Goal: Task Accomplishment & Management: Manage account settings

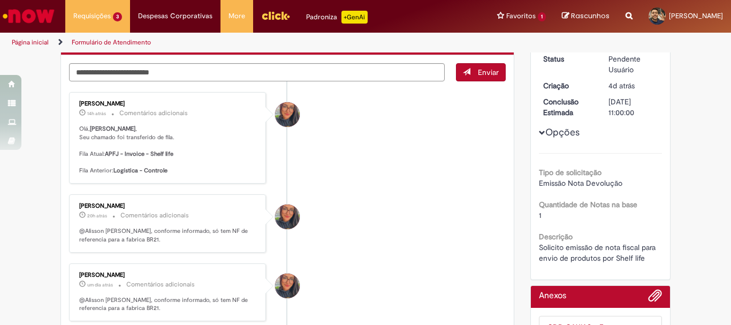
scroll to position [268, 0]
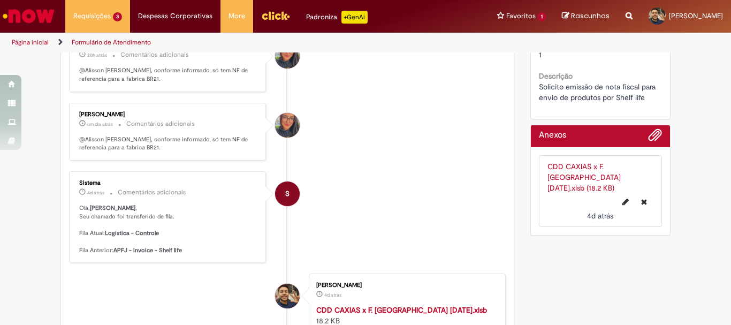
click at [597, 164] on link "CDD CAXIAS x F. PONTA GROSSA 27-09-2025.xlsb (18.2 KB)" at bounding box center [584, 177] width 73 height 31
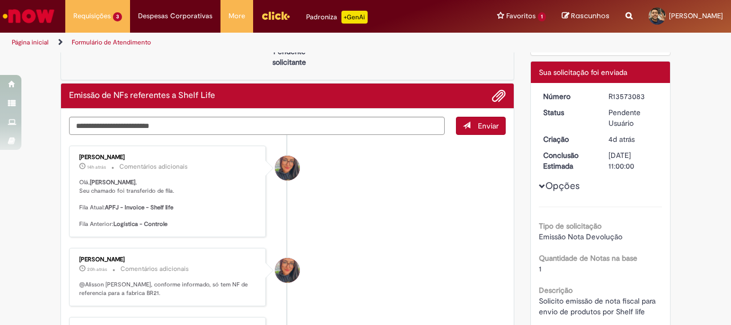
scroll to position [0, 0]
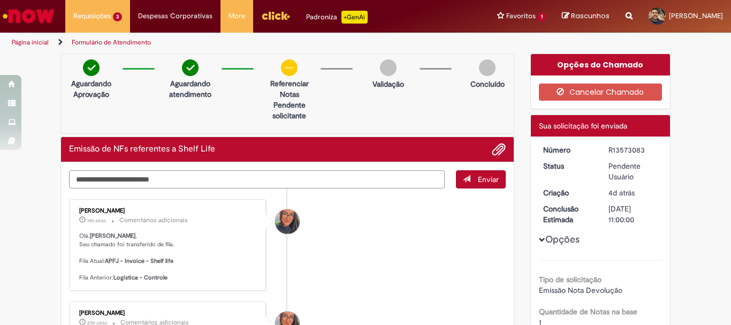
click at [228, 178] on textarea "Digite sua mensagem aqui..." at bounding box center [257, 179] width 376 height 18
click at [500, 144] on span "Adicionar anexos" at bounding box center [499, 150] width 13 height 13
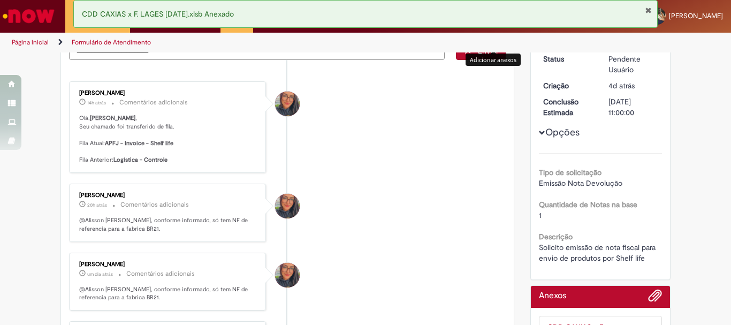
scroll to position [86, 0]
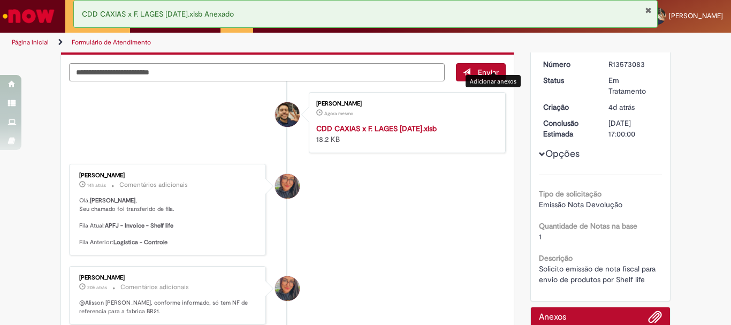
click at [540, 155] on span "Opções para R13573083" at bounding box center [542, 154] width 6 height 6
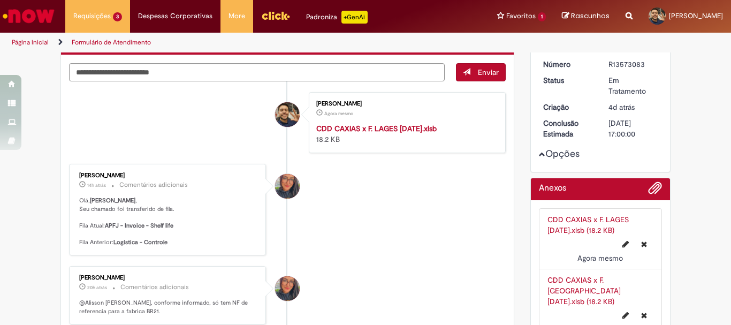
click at [0, 0] on button "Opções" at bounding box center [0, 0] width 0 height 0
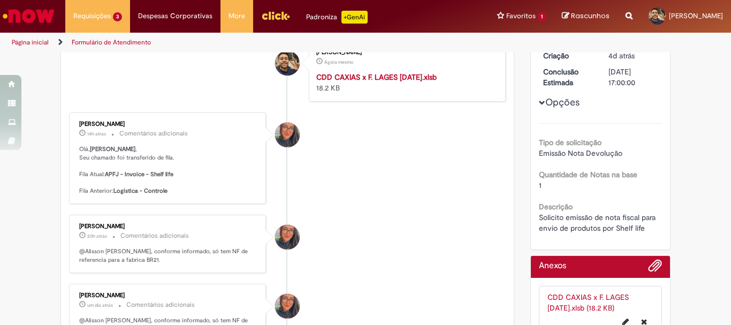
scroll to position [0, 0]
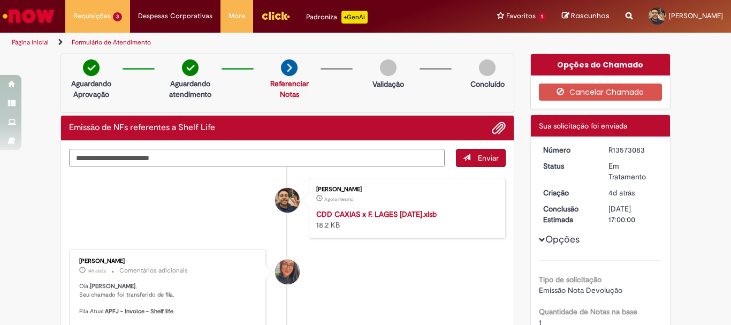
click at [321, 163] on textarea "Digite sua mensagem aqui..." at bounding box center [257, 158] width 376 height 18
type textarea "*"
type textarea "**********"
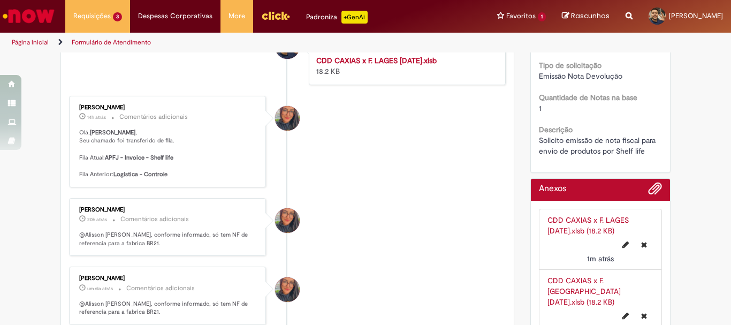
scroll to position [321, 0]
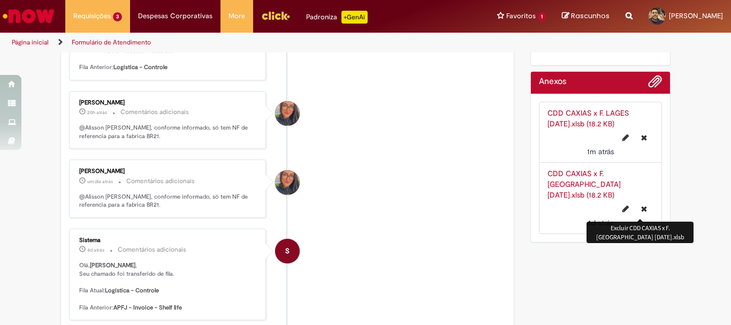
click at [642, 208] on icon "Excluir CDD CAXIAS x F. PONTA GROSSA 27-09-2025.xlsb" at bounding box center [645, 208] width 6 height 7
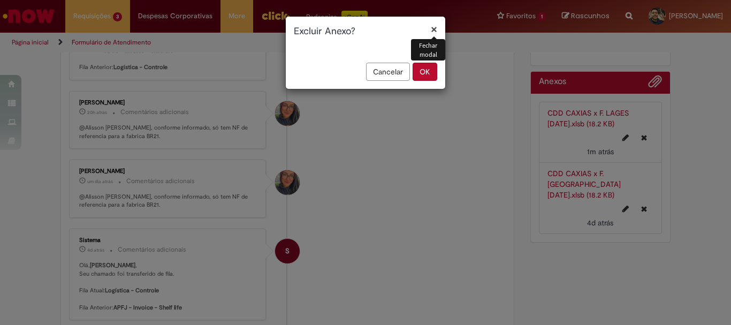
click at [420, 70] on button "OK" at bounding box center [425, 72] width 25 height 18
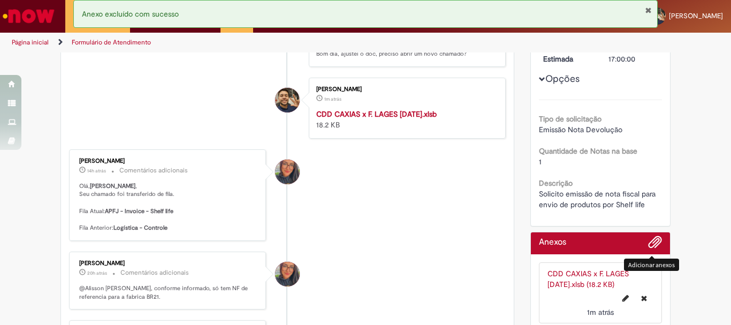
scroll to position [107, 0]
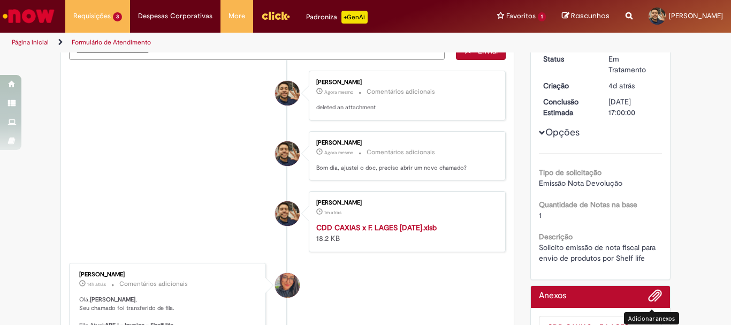
click at [0, 0] on button "Opções" at bounding box center [0, 0] width 0 height 0
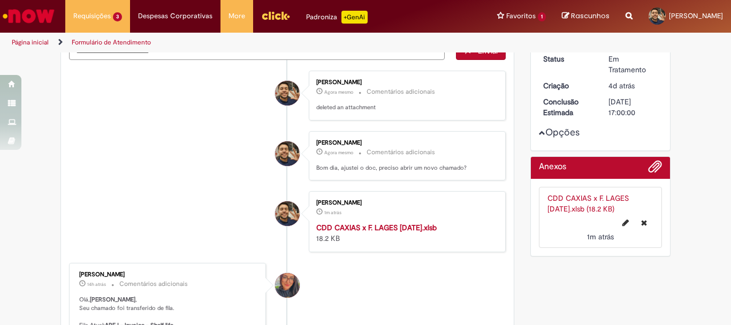
scroll to position [0, 0]
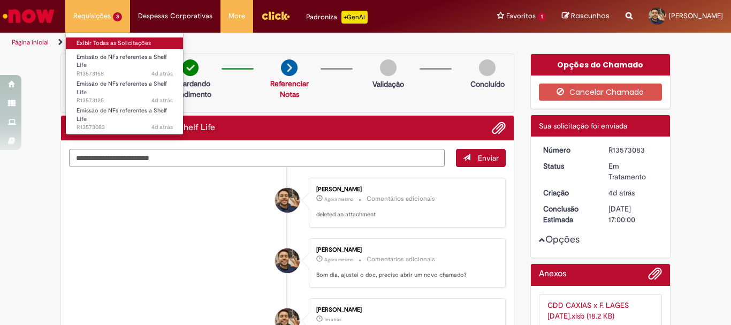
click at [114, 46] on link "Exibir Todas as Solicitações" at bounding box center [125, 43] width 118 height 12
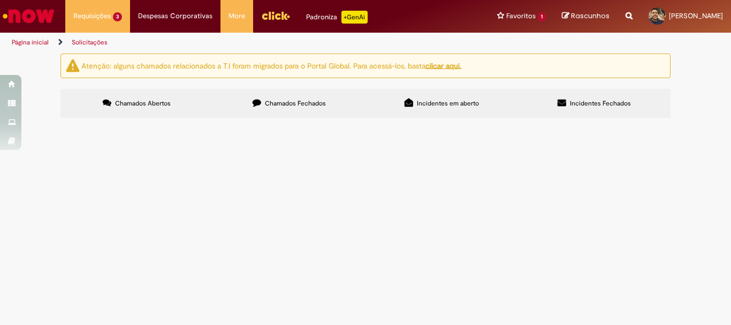
click at [0, 0] on span "Emissão de NFs referentes a Shelf Life" at bounding box center [0, 0] width 0 height 0
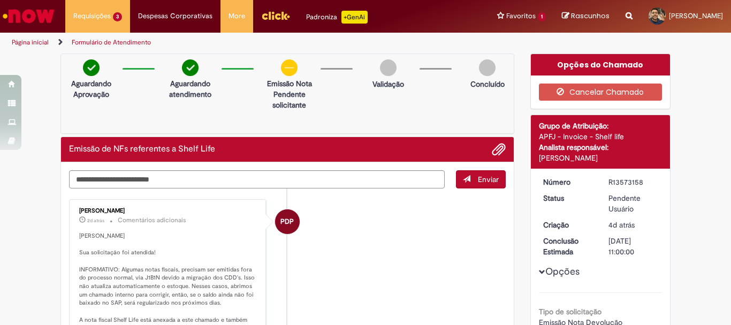
click at [587, 59] on div "Opções do Chamado" at bounding box center [601, 64] width 140 height 21
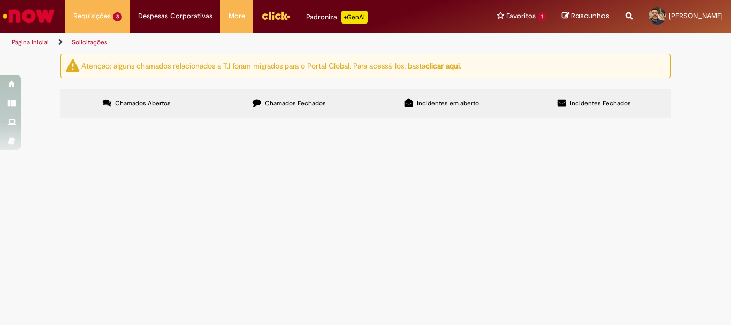
click at [0, 0] on span "R13573125" at bounding box center [0, 0] width 0 height 0
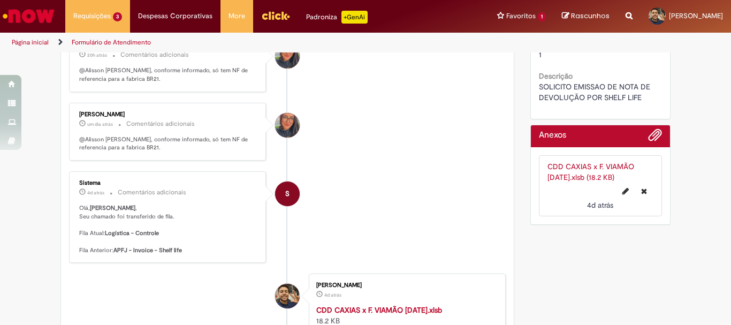
scroll to position [214, 0]
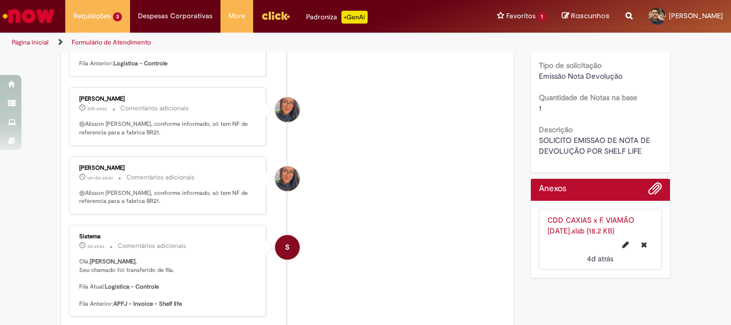
click at [583, 220] on link "CDD CAXIAS x F. VIAMÃO 27-09-2025.xlsb (18.2 KB)" at bounding box center [591, 225] width 87 height 20
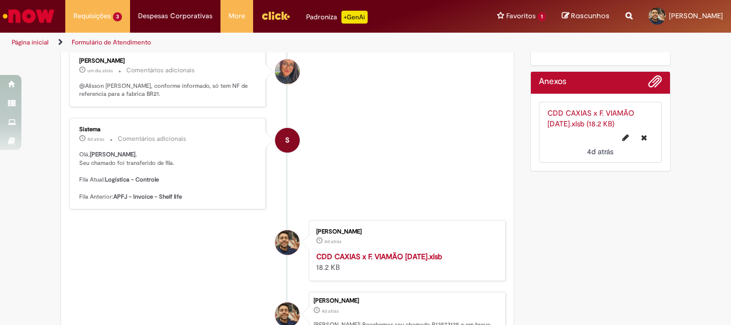
scroll to position [54, 0]
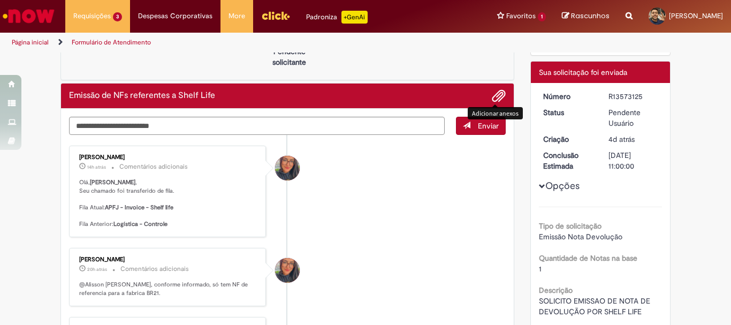
click at [496, 101] on span "Adicionar anexos" at bounding box center [499, 96] width 13 height 13
click at [496, 96] on span "Adicionar anexos" at bounding box center [499, 96] width 13 height 13
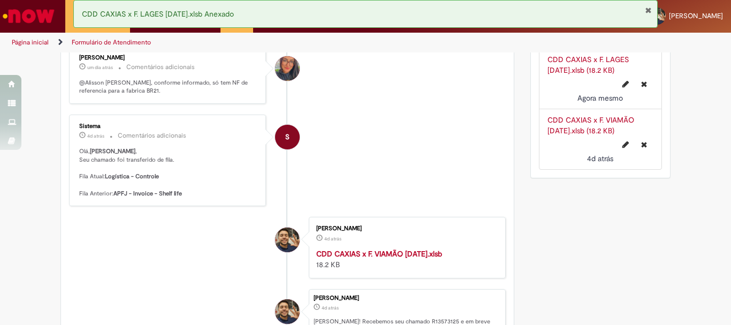
scroll to position [321, 0]
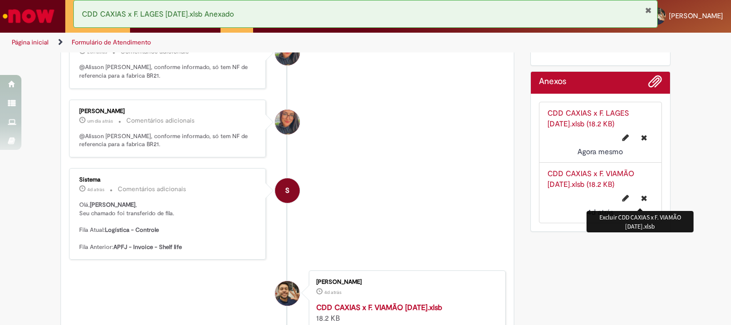
click at [642, 200] on icon "Excluir CDD CAXIAS x F. VIAMÃO 27-09-2025.xlsb" at bounding box center [645, 197] width 6 height 7
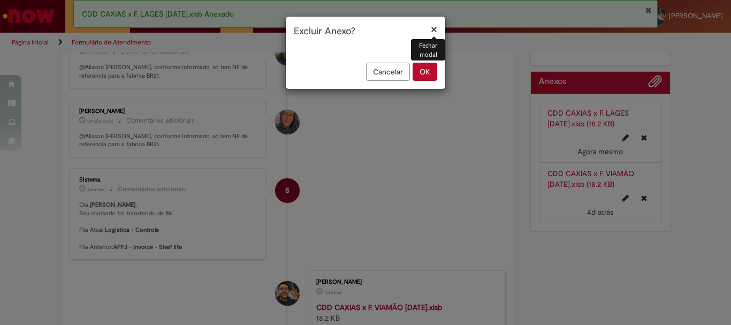
click at [430, 72] on button "OK" at bounding box center [425, 72] width 25 height 18
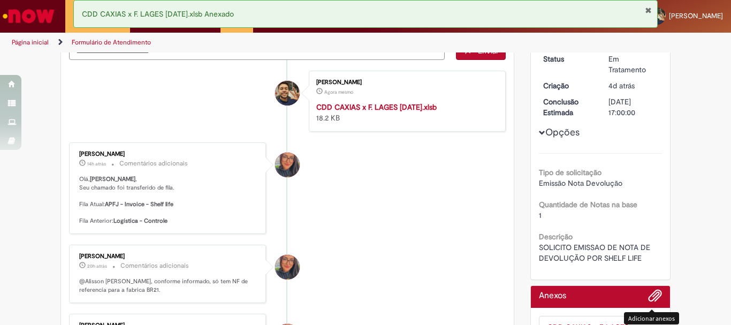
scroll to position [0, 0]
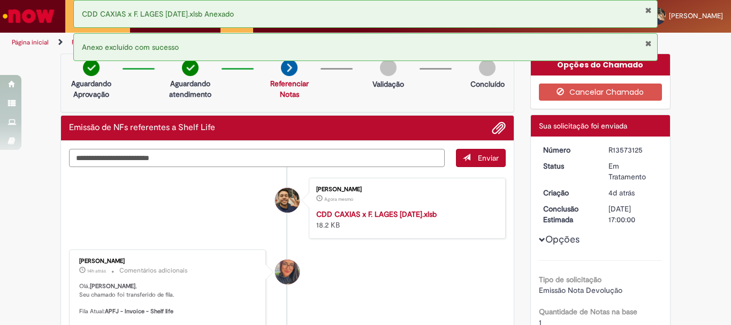
click at [212, 159] on textarea "Digite sua mensagem aqui..." at bounding box center [257, 158] width 376 height 18
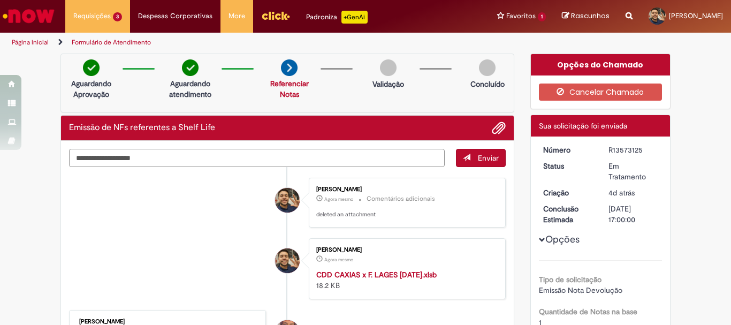
type textarea "**********"
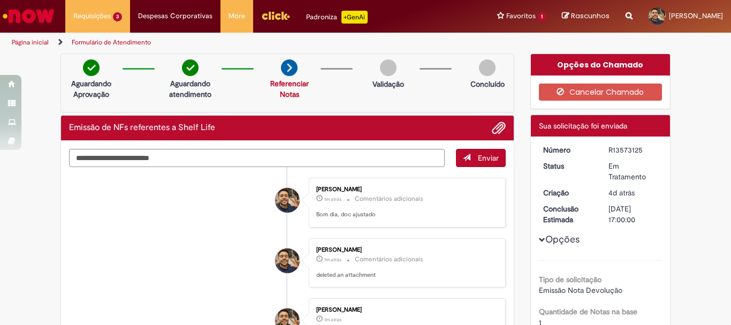
click at [587, 61] on div "Opções do Chamado" at bounding box center [601, 64] width 140 height 21
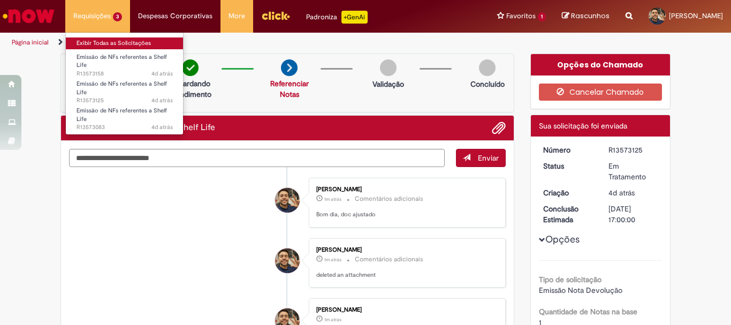
click at [106, 41] on link "Exibir Todas as Solicitações" at bounding box center [125, 43] width 118 height 12
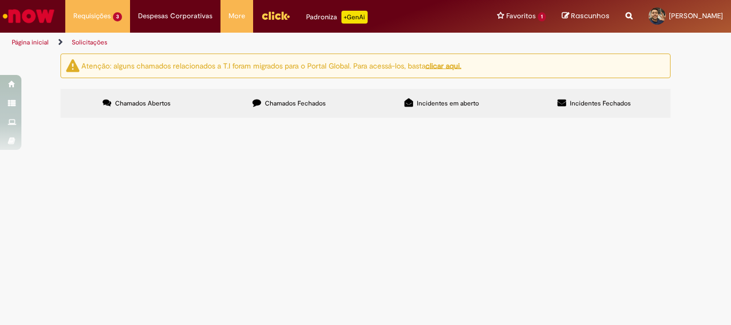
click at [0, 0] on img "recolher o estado da solicitação" at bounding box center [0, 0] width 0 height 0
click at [40, 12] on img "Ir para a Homepage" at bounding box center [28, 15] width 55 height 21
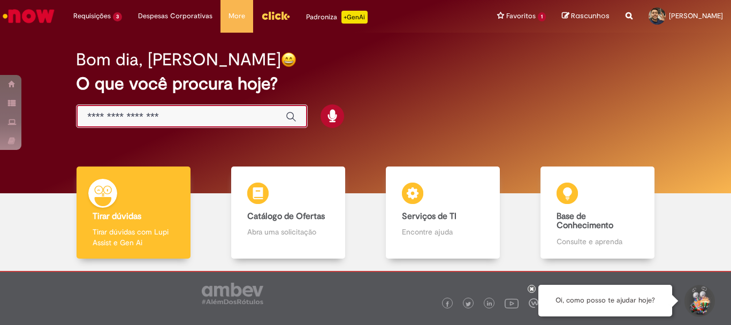
click at [217, 119] on input "Basta digitar aqui" at bounding box center [181, 117] width 188 height 12
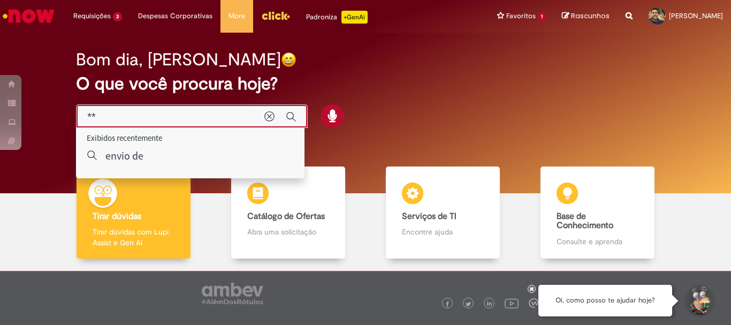
type input "*"
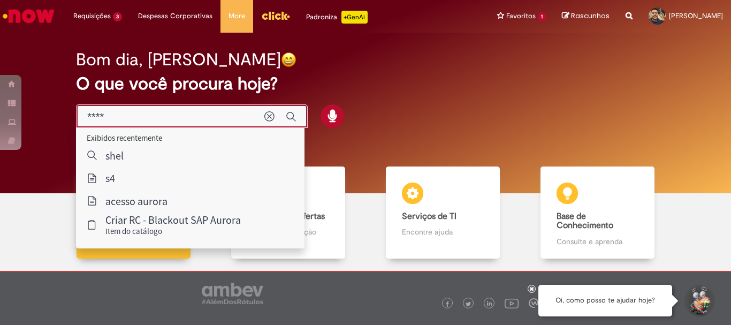
type input "*****"
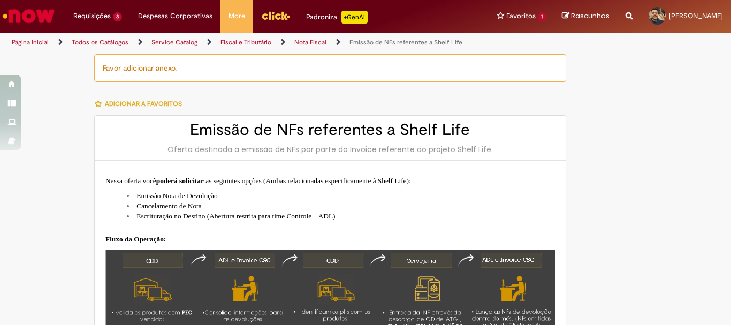
type input "********"
type input "**********"
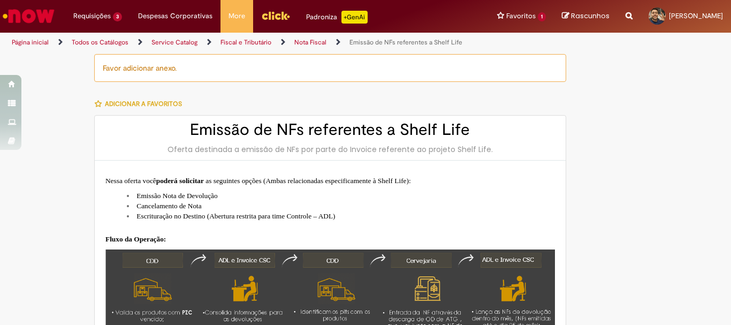
type input "****"
type input "**********"
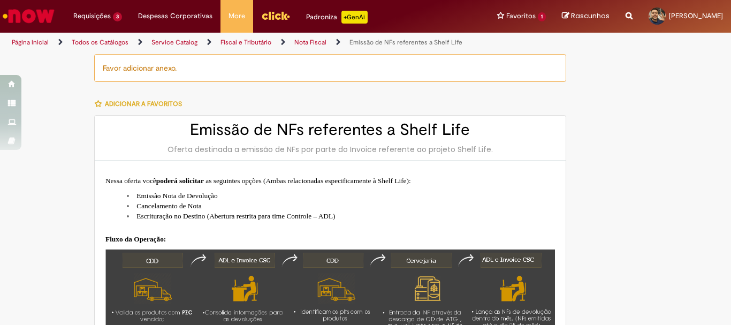
type input "**********"
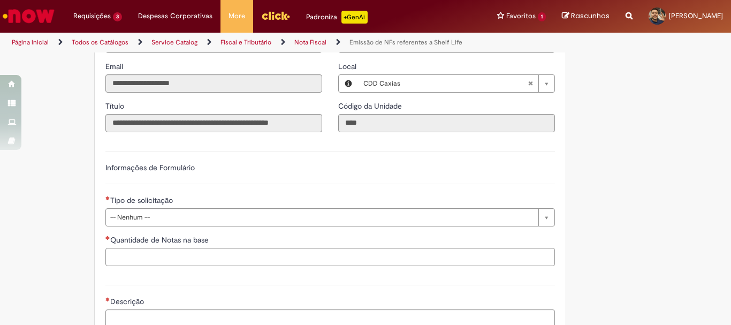
scroll to position [643, 0]
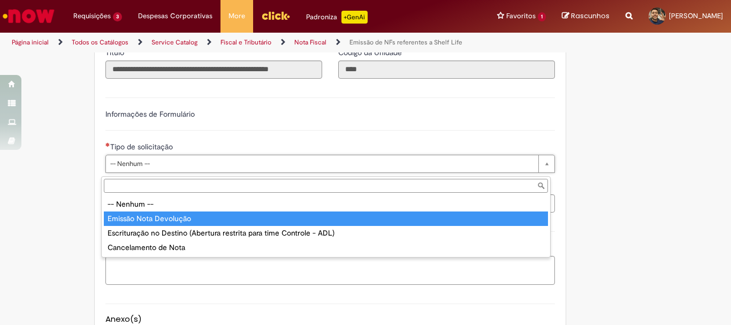
type input "**********"
select select "*********"
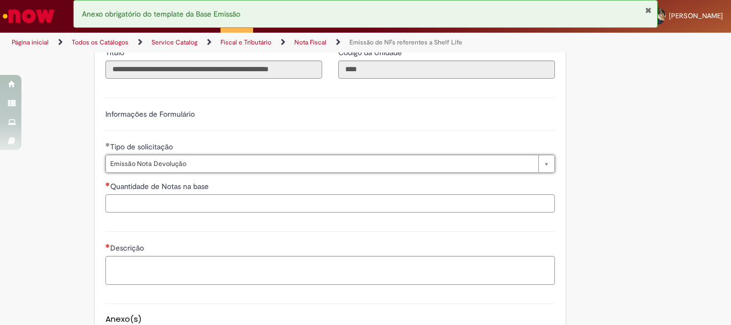
click at [183, 207] on input "Quantidade de Notas na base" at bounding box center [330, 203] width 450 height 18
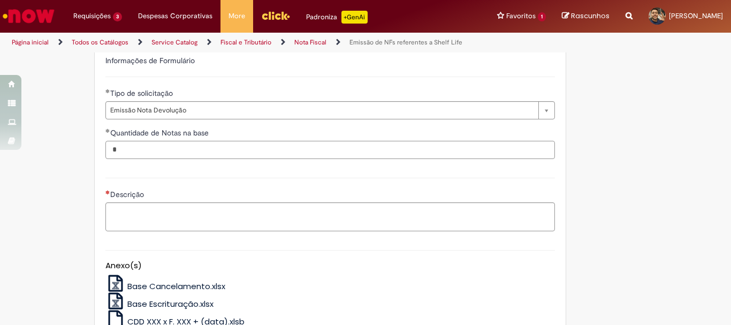
type input "*"
click at [177, 215] on textarea "Descrição" at bounding box center [330, 216] width 450 height 29
click at [263, 221] on textarea "**********" at bounding box center [330, 216] width 450 height 29
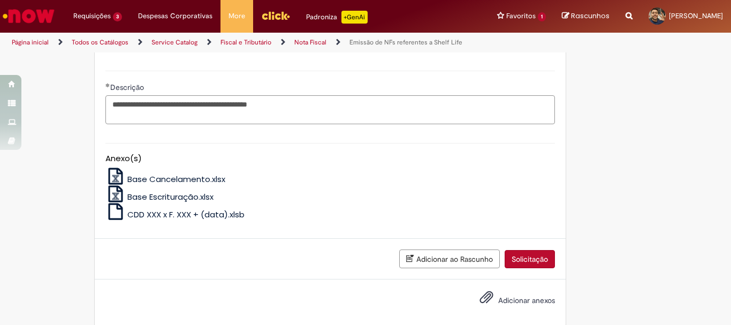
scroll to position [822, 0]
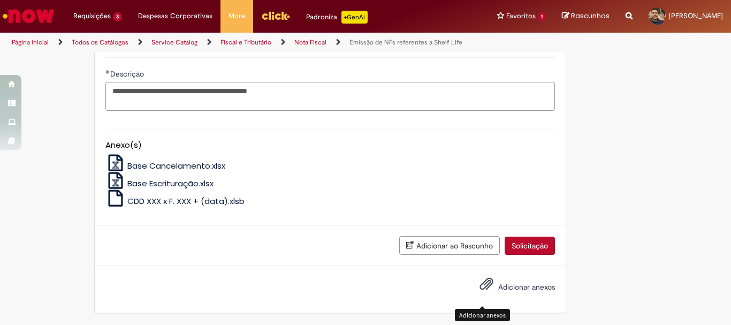
type textarea "**********"
click at [484, 281] on span "Adicionar anexos" at bounding box center [486, 284] width 13 height 13
click at [480, 284] on span "Adicionar anexos" at bounding box center [486, 284] width 13 height 13
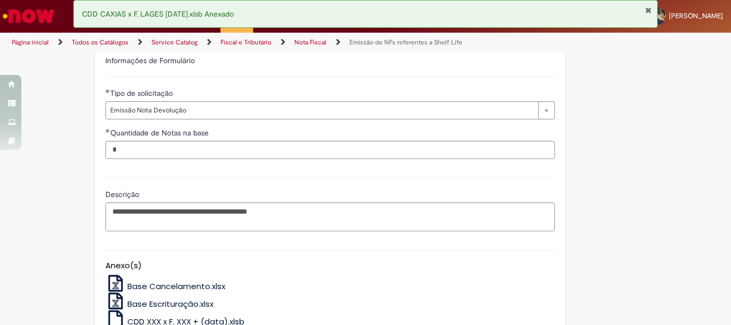
scroll to position [861, 0]
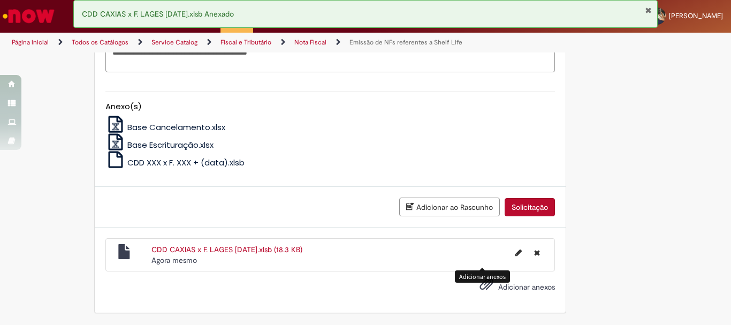
click at [520, 205] on button "Solicitação" at bounding box center [530, 207] width 50 height 18
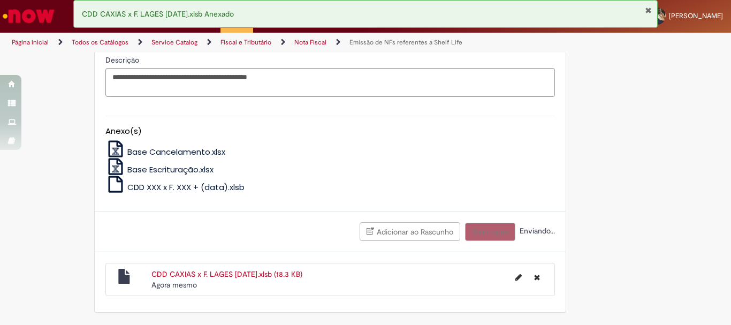
scroll to position [836, 0]
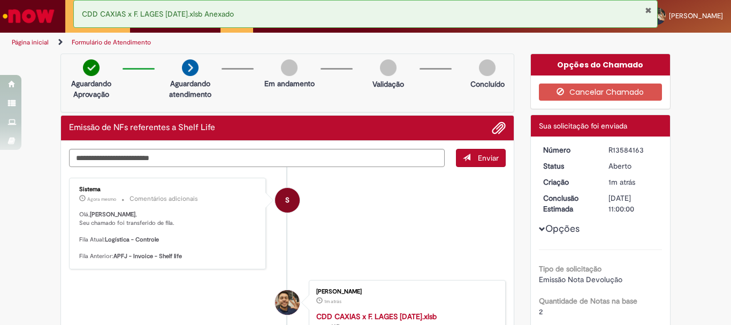
click at [286, 43] on ul "Página inicial Formulário de Atendimento" at bounding box center [244, 43] width 472 height 20
click at [33, 14] on img "Ir para a Homepage" at bounding box center [28, 15] width 55 height 21
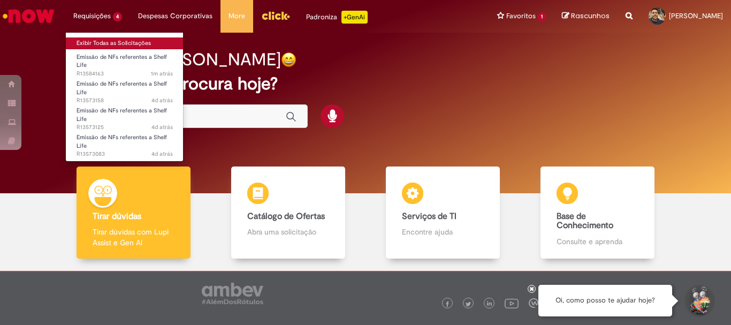
click at [122, 42] on link "Exibir Todas as Solicitações" at bounding box center [125, 43] width 118 height 12
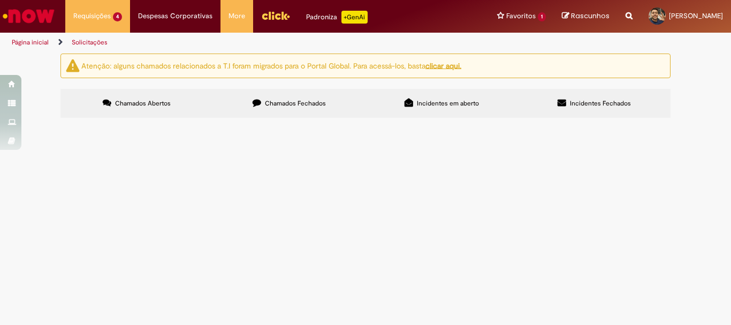
click at [0, 0] on span "R13573158" at bounding box center [0, 0] width 0 height 0
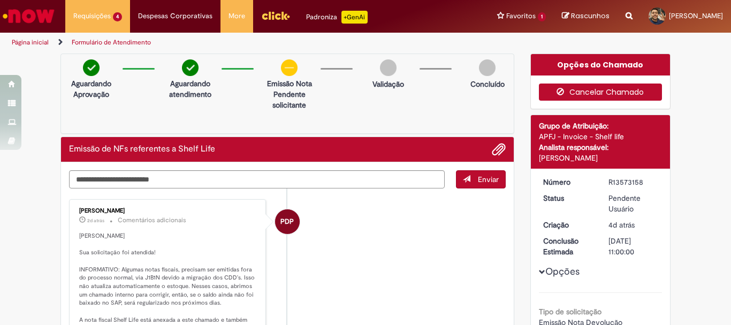
click at [584, 89] on button "Cancelar Chamado" at bounding box center [601, 92] width 124 height 17
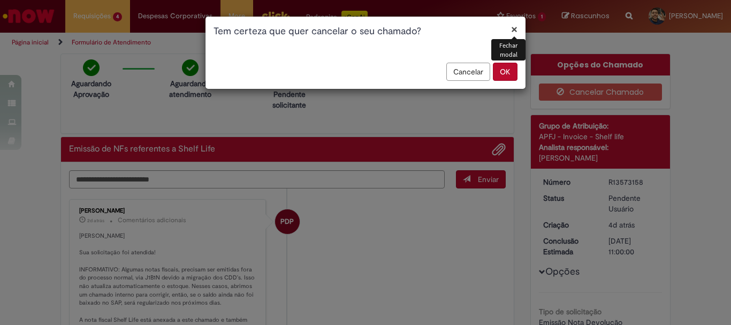
click at [504, 70] on button "OK" at bounding box center [505, 72] width 25 height 18
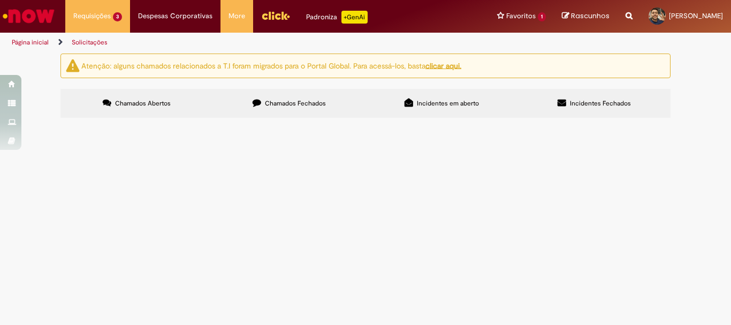
click at [0, 0] on span "R13573125" at bounding box center [0, 0] width 0 height 0
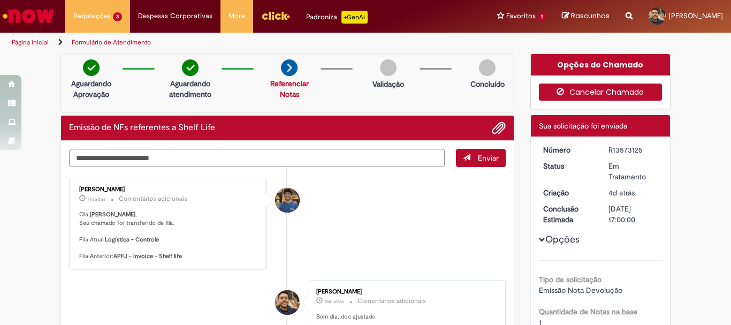
click at [638, 96] on button "Cancelar Chamado" at bounding box center [601, 92] width 124 height 17
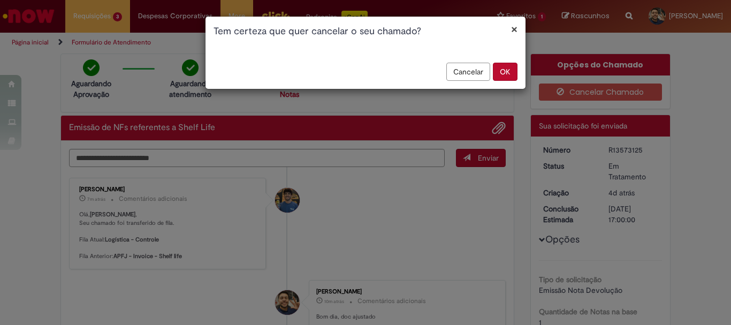
click at [502, 66] on button "OK" at bounding box center [505, 72] width 25 height 18
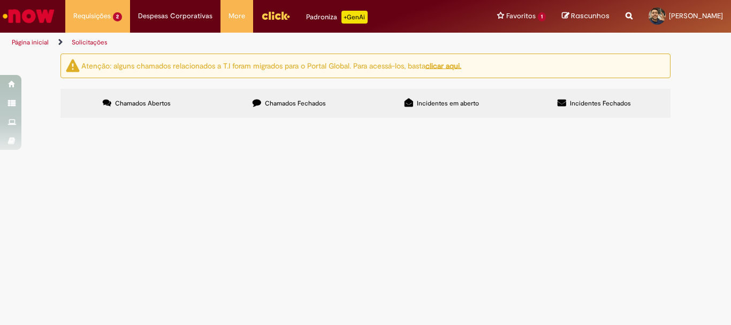
click at [0, 0] on span "R13573083" at bounding box center [0, 0] width 0 height 0
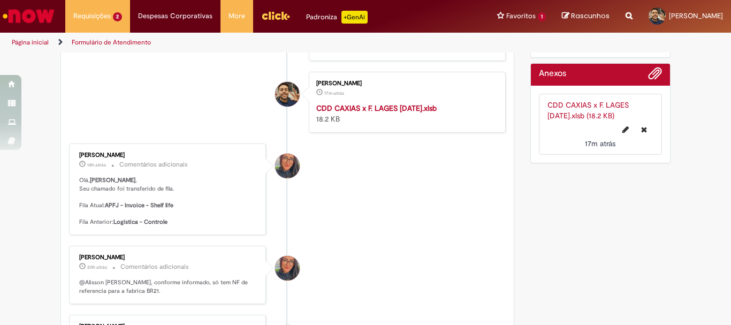
scroll to position [8, 0]
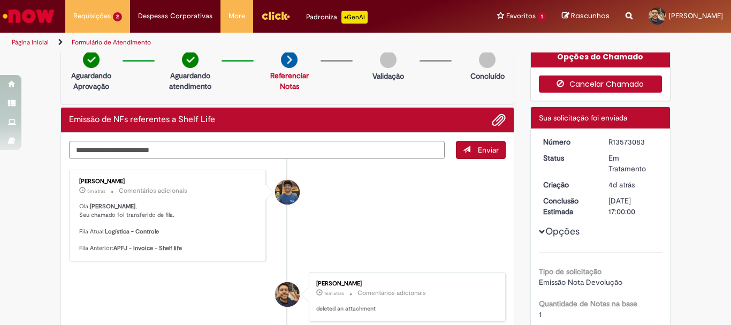
click at [600, 89] on button "Cancelar Chamado" at bounding box center [601, 84] width 124 height 17
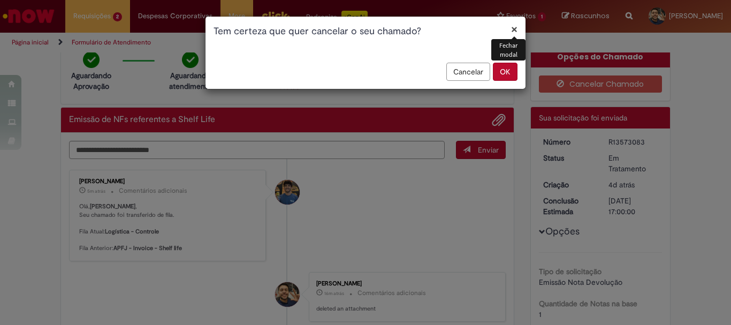
click at [508, 73] on button "OK" at bounding box center [505, 72] width 25 height 18
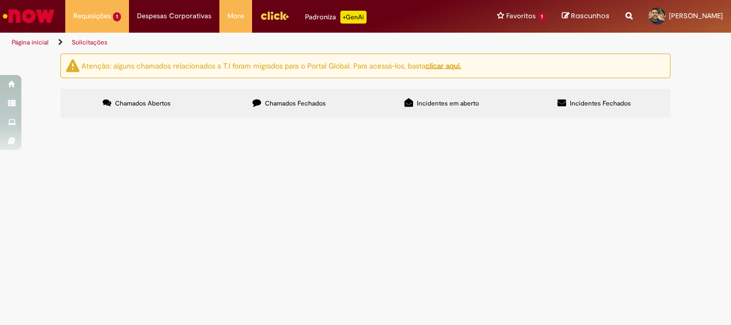
click at [0, 0] on span "R13584163" at bounding box center [0, 0] width 0 height 0
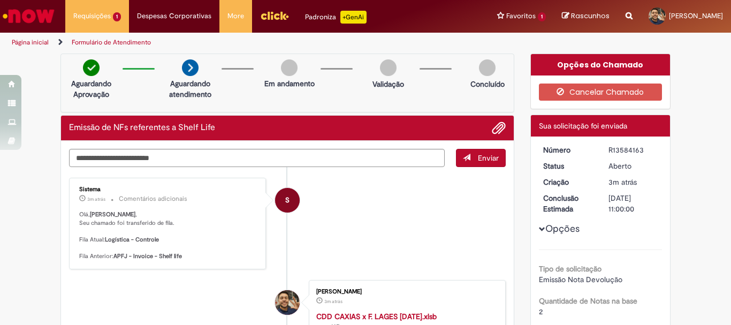
drag, startPoint x: 605, startPoint y: 151, endPoint x: 649, endPoint y: 147, distance: 44.1
click at [649, 147] on div "R13584163" at bounding box center [634, 150] width 50 height 11
copy div "R13584163"
